Goal: Information Seeking & Learning: Learn about a topic

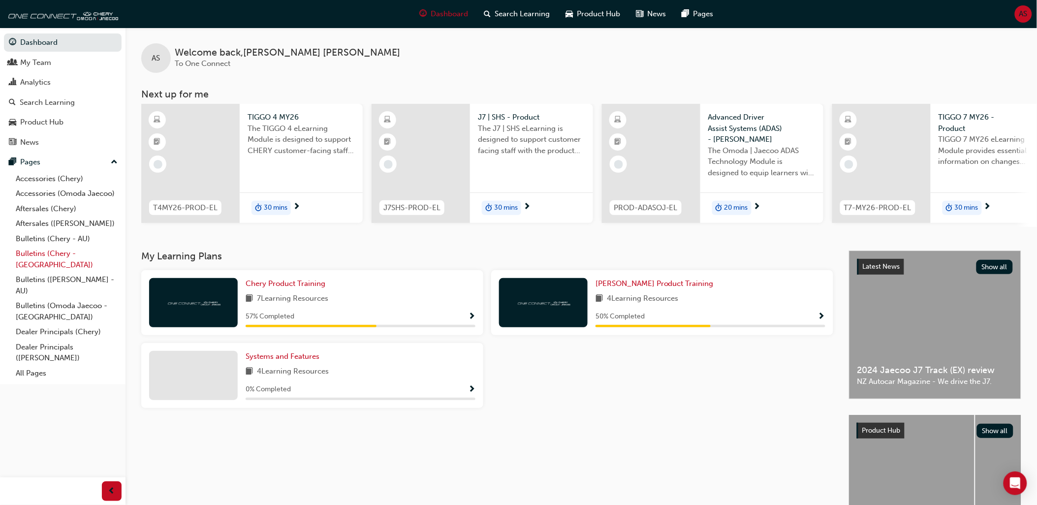
click at [72, 259] on link "Bulletins (Chery - [GEOGRAPHIC_DATA])" at bounding box center [67, 259] width 110 height 26
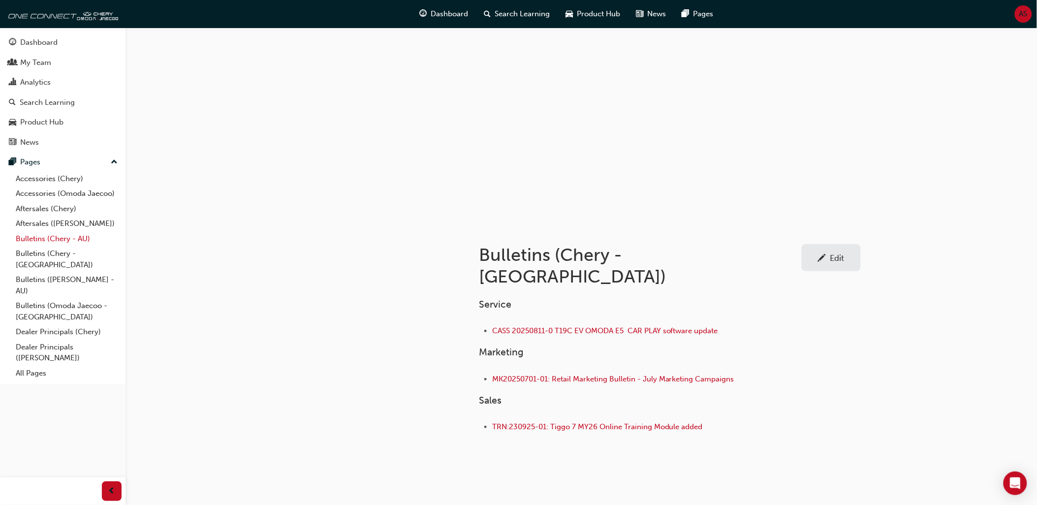
click at [70, 247] on link "Bulletins (Chery - AU)" at bounding box center [67, 238] width 110 height 15
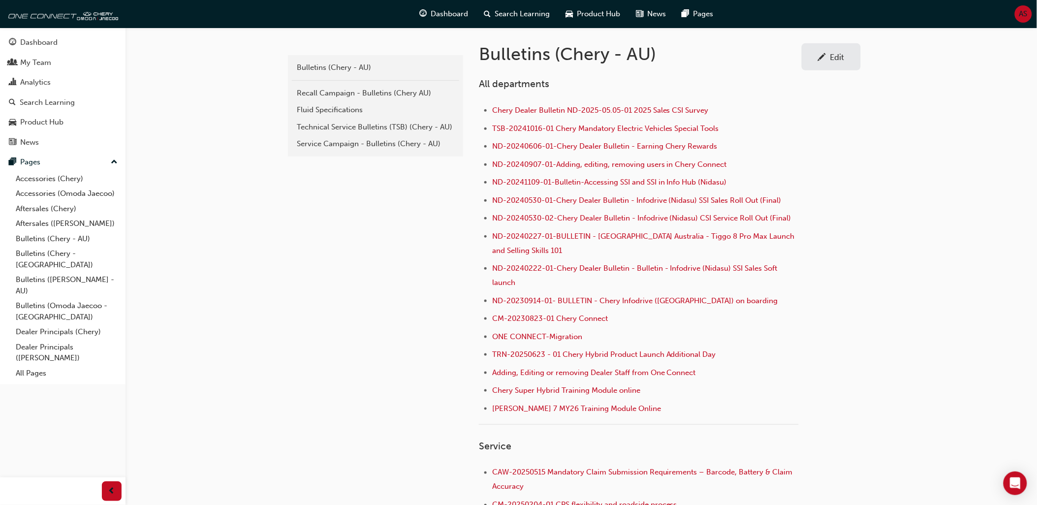
scroll to position [218, 0]
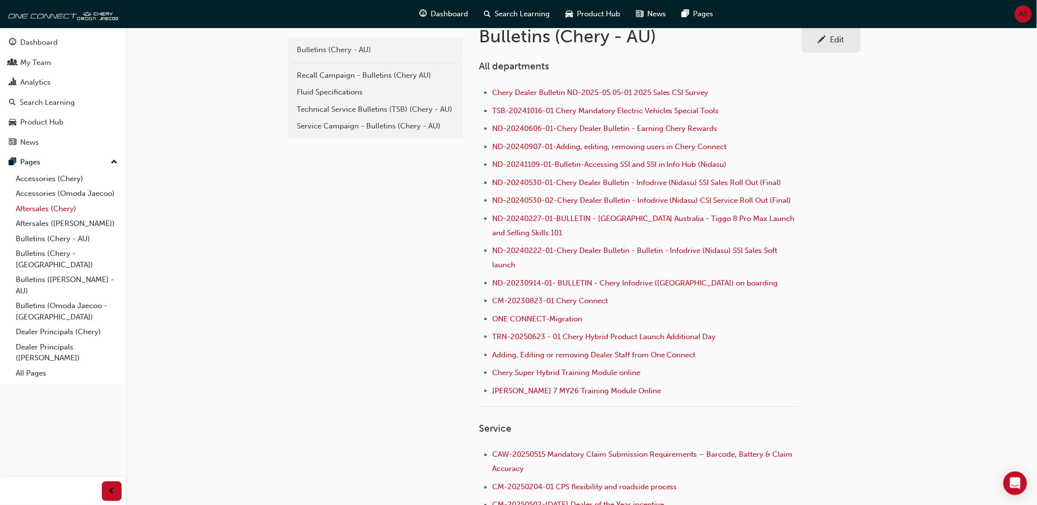
click at [66, 214] on link "Aftersales (Chery)" at bounding box center [67, 208] width 110 height 15
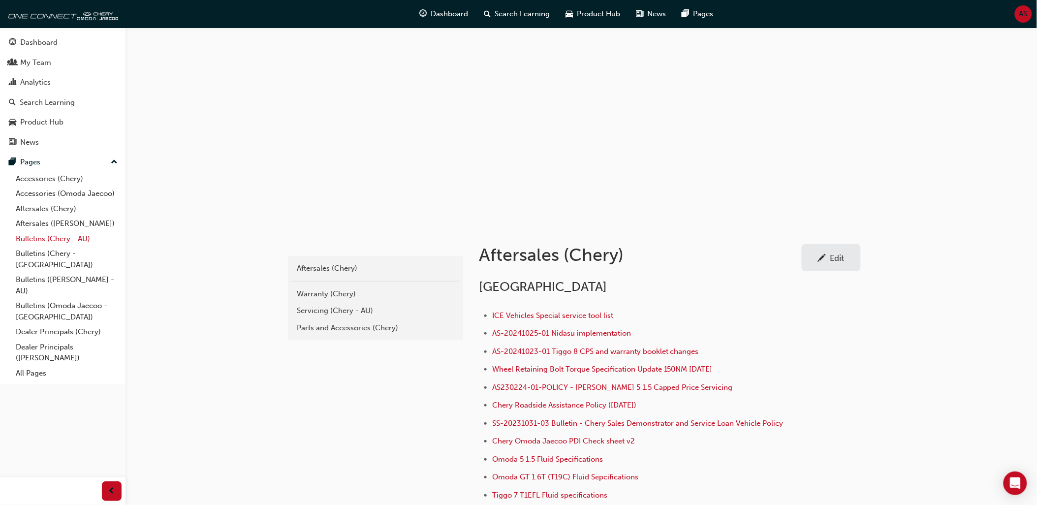
click at [67, 241] on link "Bulletins (Chery - AU)" at bounding box center [67, 238] width 110 height 15
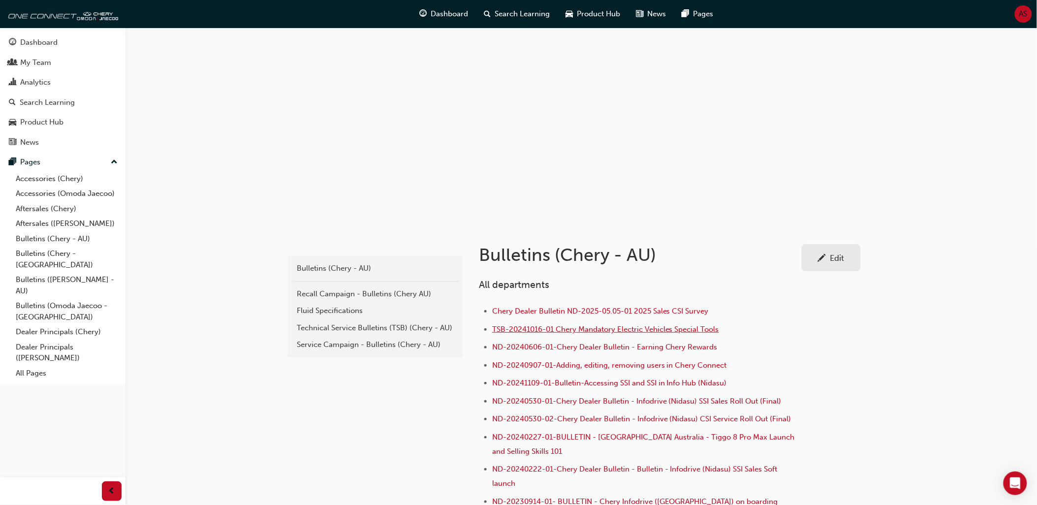
click at [671, 327] on span "TSB-20241016-01 Chery Mandatory Electric Vehicles Special Tools" at bounding box center [605, 329] width 227 height 9
